Goal: Task Accomplishment & Management: Manage account settings

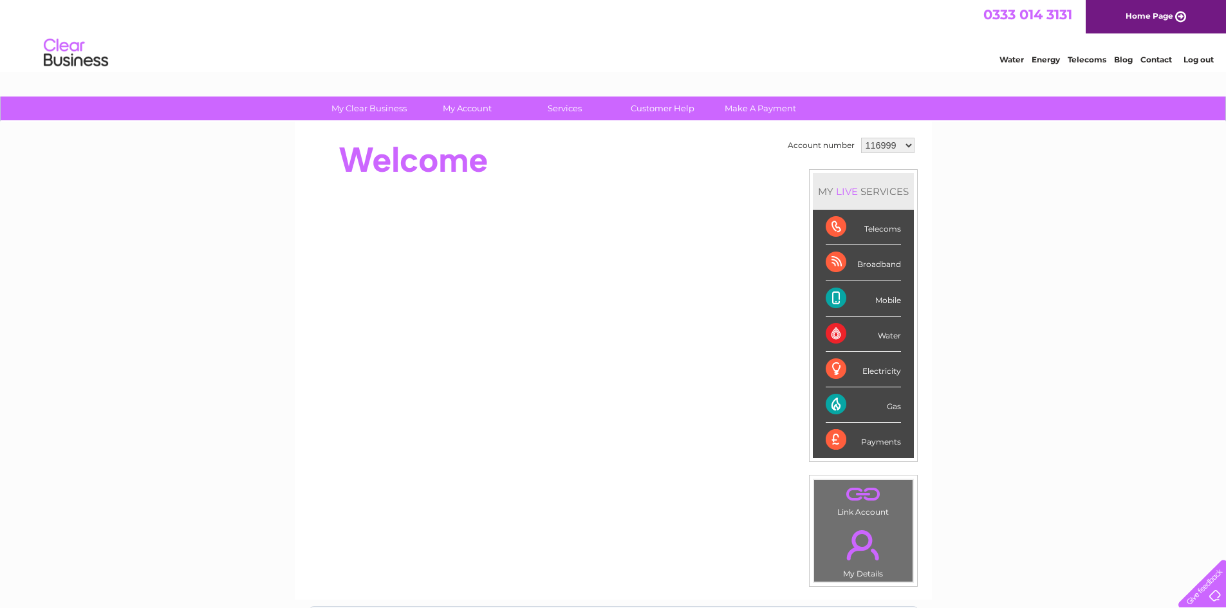
click at [1201, 62] on link "Log out" at bounding box center [1198, 60] width 30 height 10
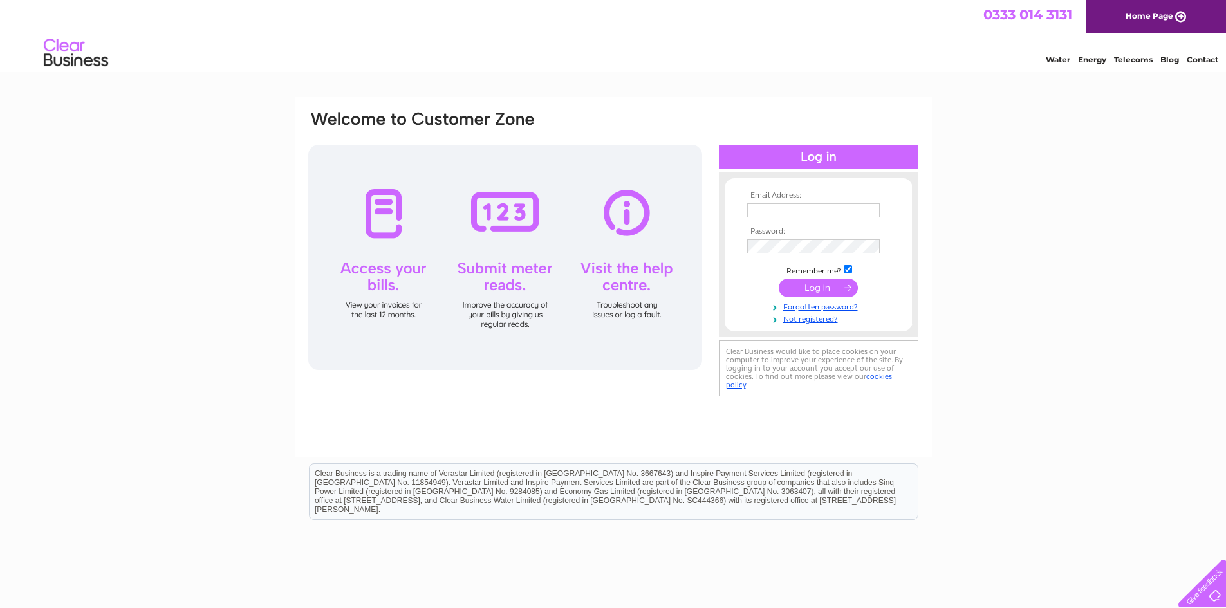
type input "ryan.boyle@verastar.co.uk"
click at [804, 318] on link "Not registered?" at bounding box center [820, 318] width 146 height 12
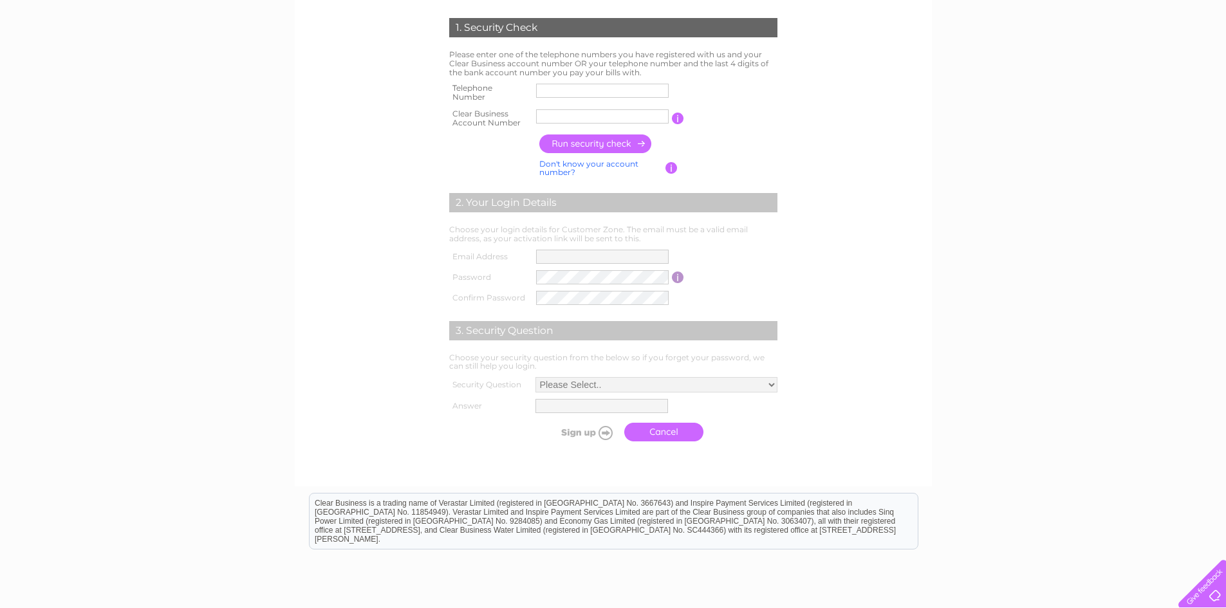
scroll to position [64, 0]
